Goal: Check status: Check status

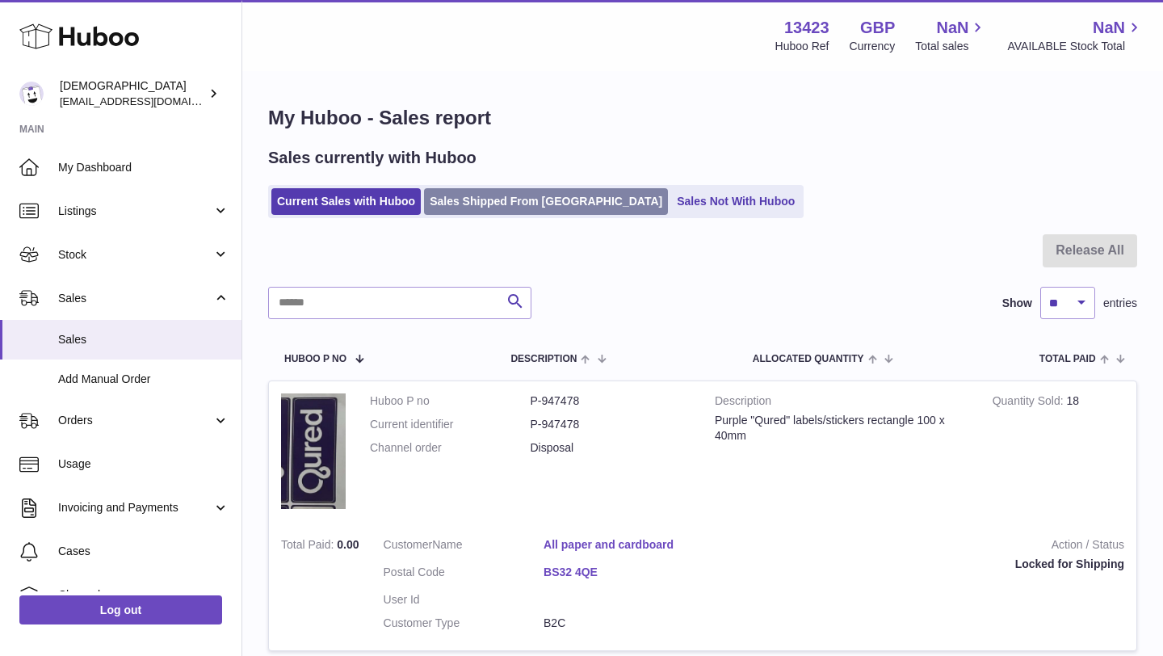
click at [471, 212] on link "Sales Shipped From [GEOGRAPHIC_DATA]" at bounding box center [546, 201] width 244 height 27
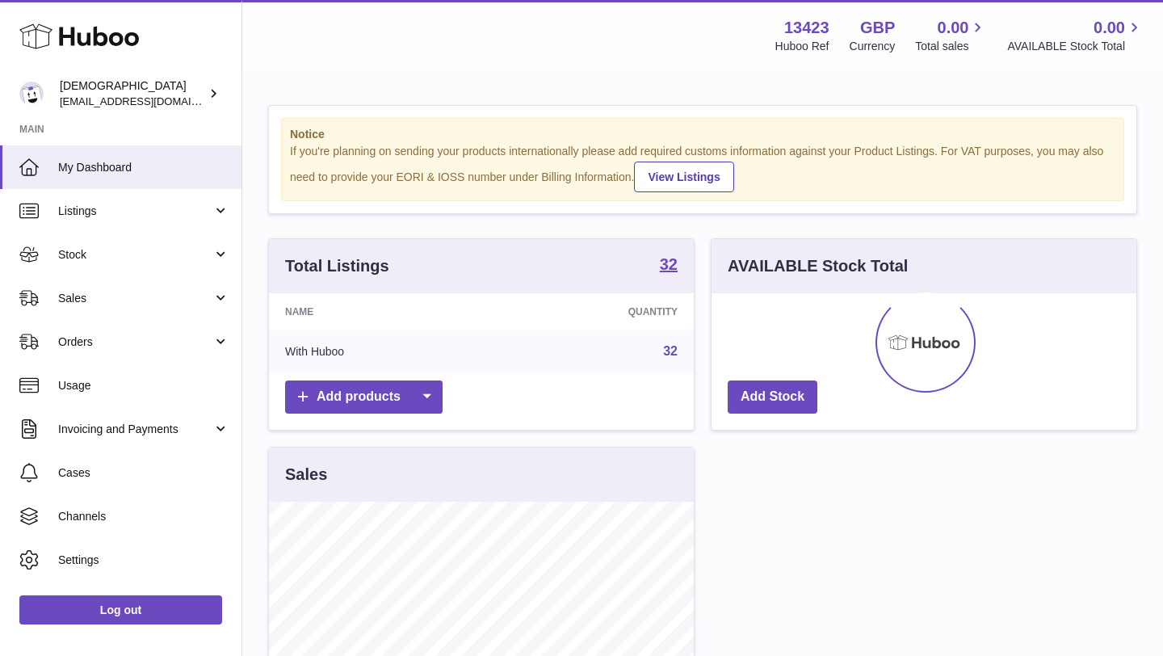
scroll to position [252, 425]
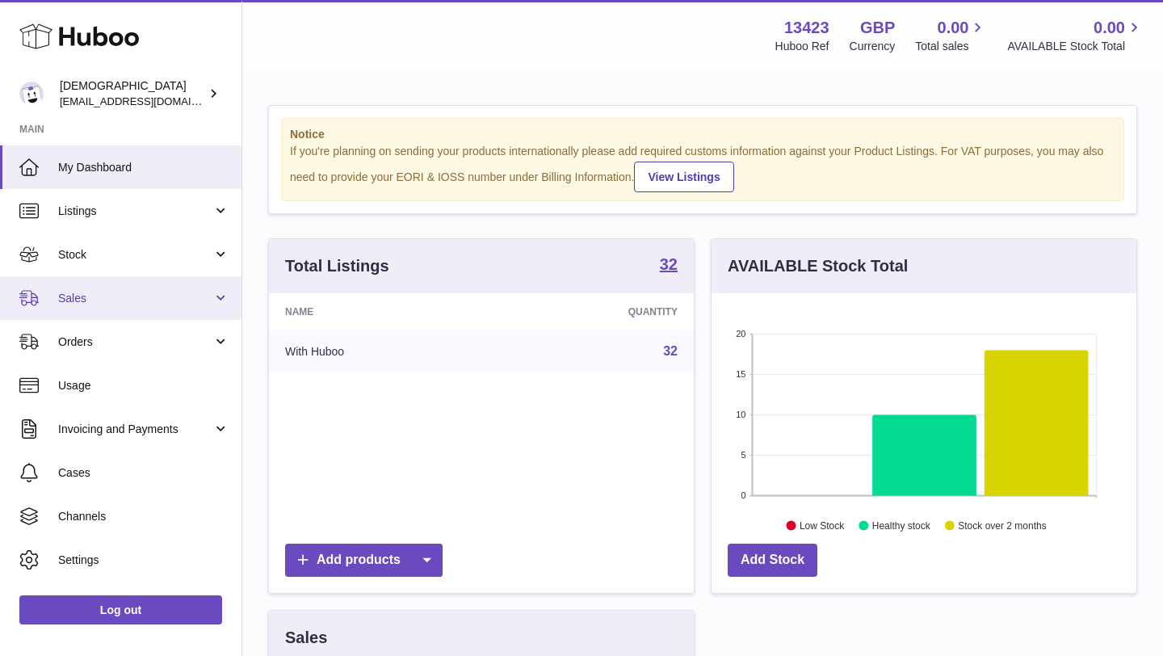
click at [119, 284] on link "Sales" at bounding box center [120, 298] width 241 height 44
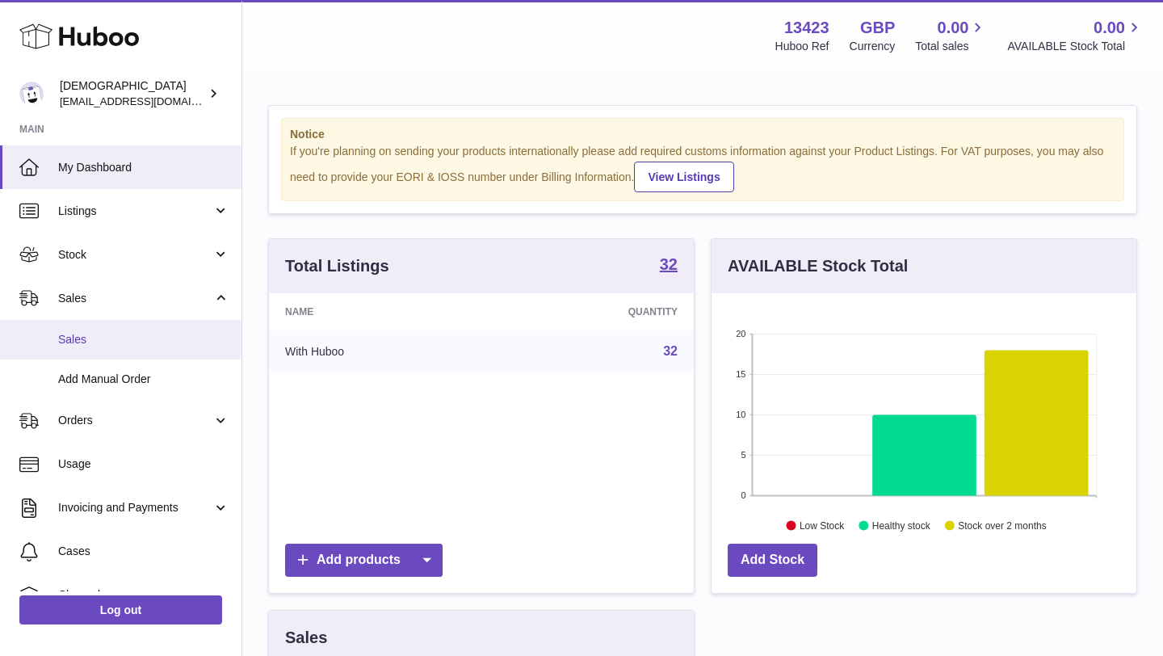
click at [121, 343] on span "Sales" at bounding box center [143, 339] width 171 height 15
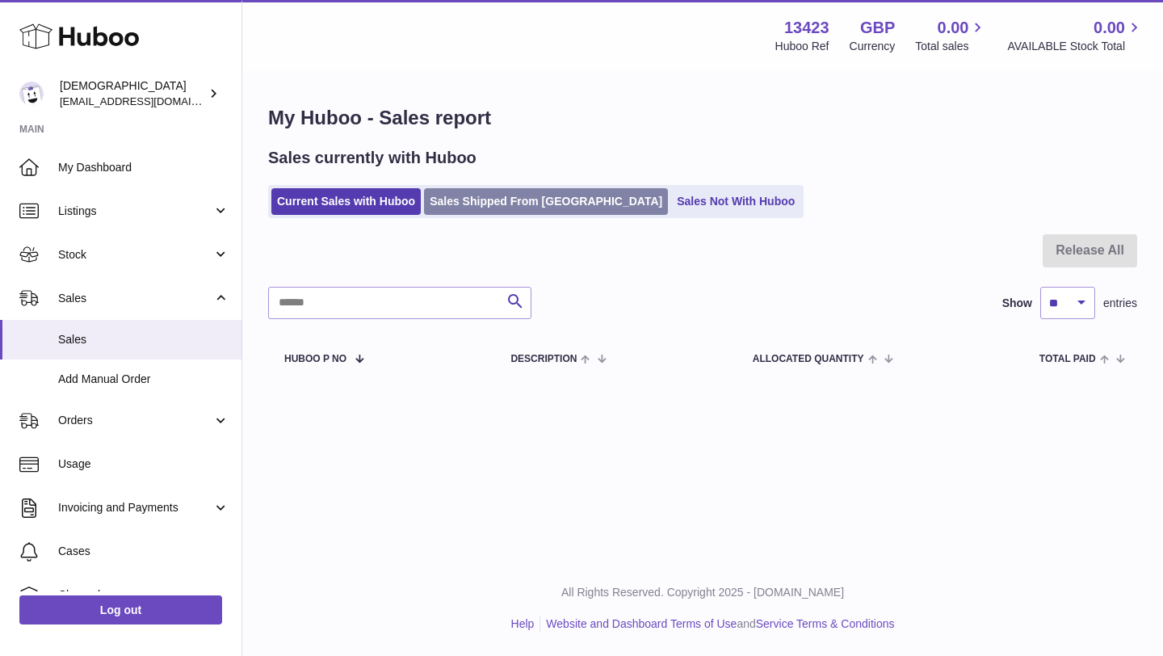
click at [503, 199] on link "Sales Shipped From [GEOGRAPHIC_DATA]" at bounding box center [546, 201] width 244 height 27
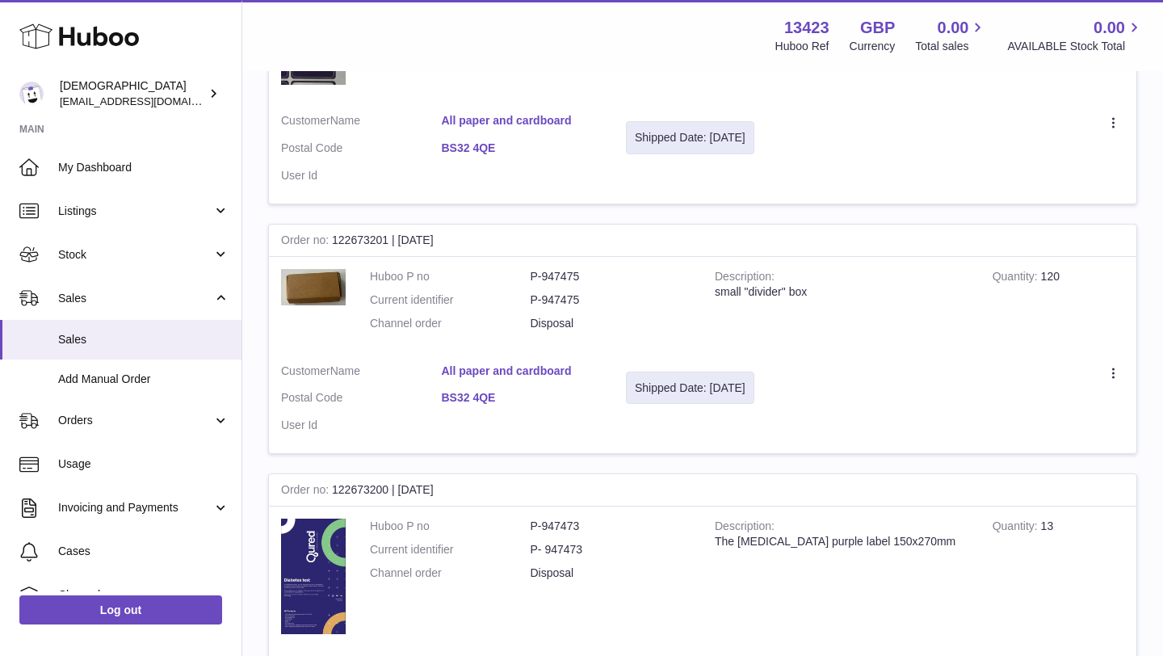
scroll to position [371, 0]
